Goal: Complete application form

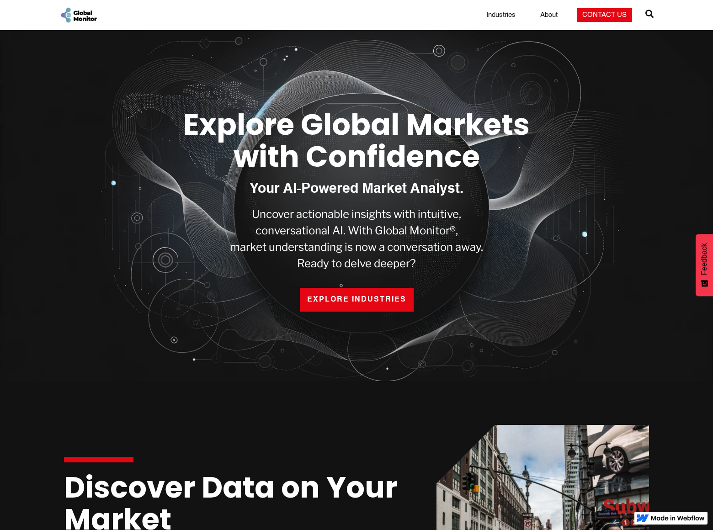
scroll to position [1328, 0]
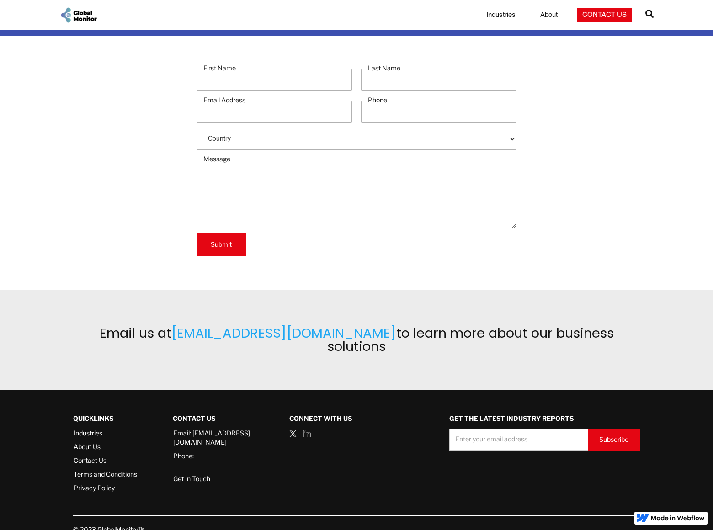
scroll to position [15, 0]
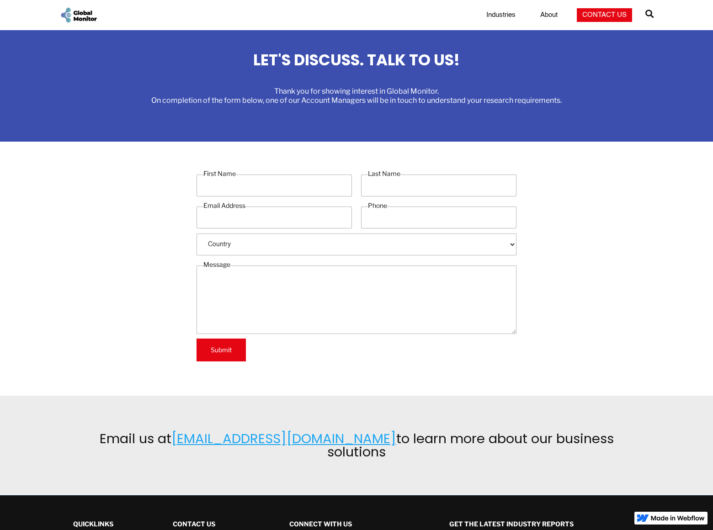
select select "USE"
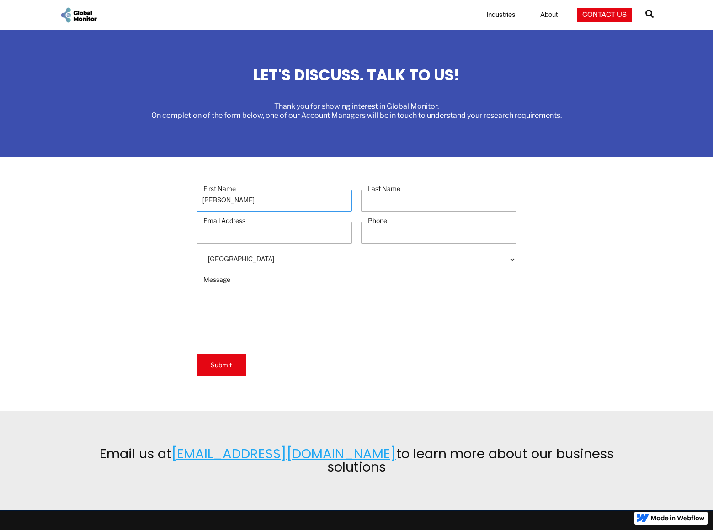
type input "Gary"
type input "Miller"
type input "gary_miller@dominatingkeywords.com"
type input "8054002077"
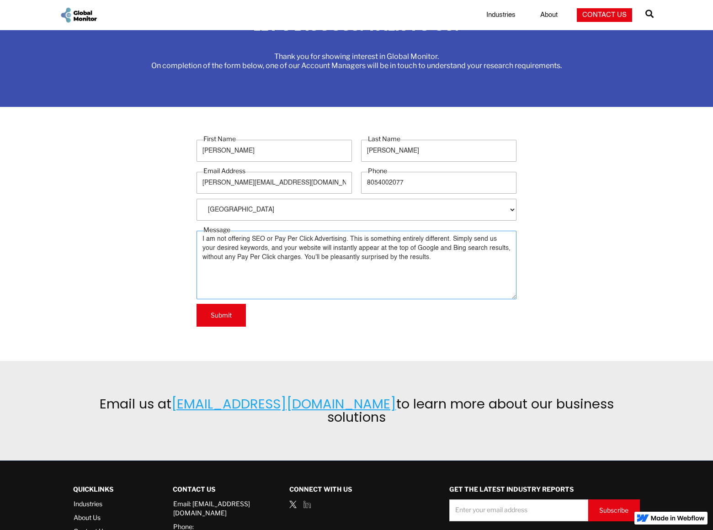
type textarea "I am not offering SEO or Pay Per Click Advertising. This is something entirely …"
click at [221, 315] on input "Submit" at bounding box center [220, 315] width 49 height 23
type input "Please wait..."
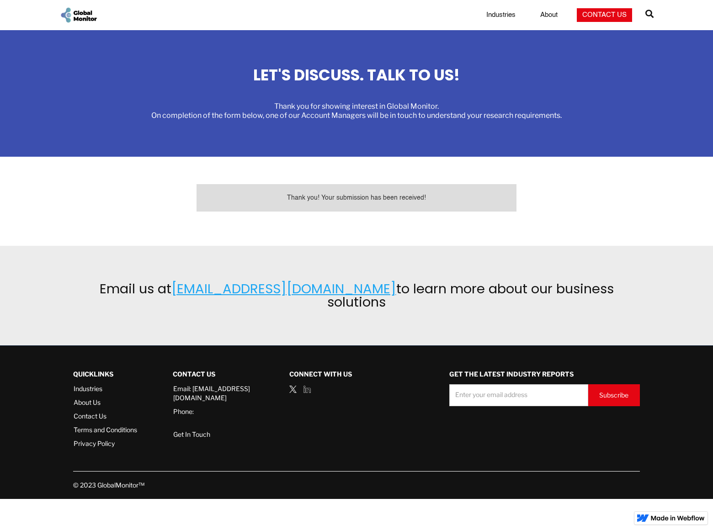
scroll to position [0, 0]
